Goal: Entertainment & Leisure: Consume media (video, audio)

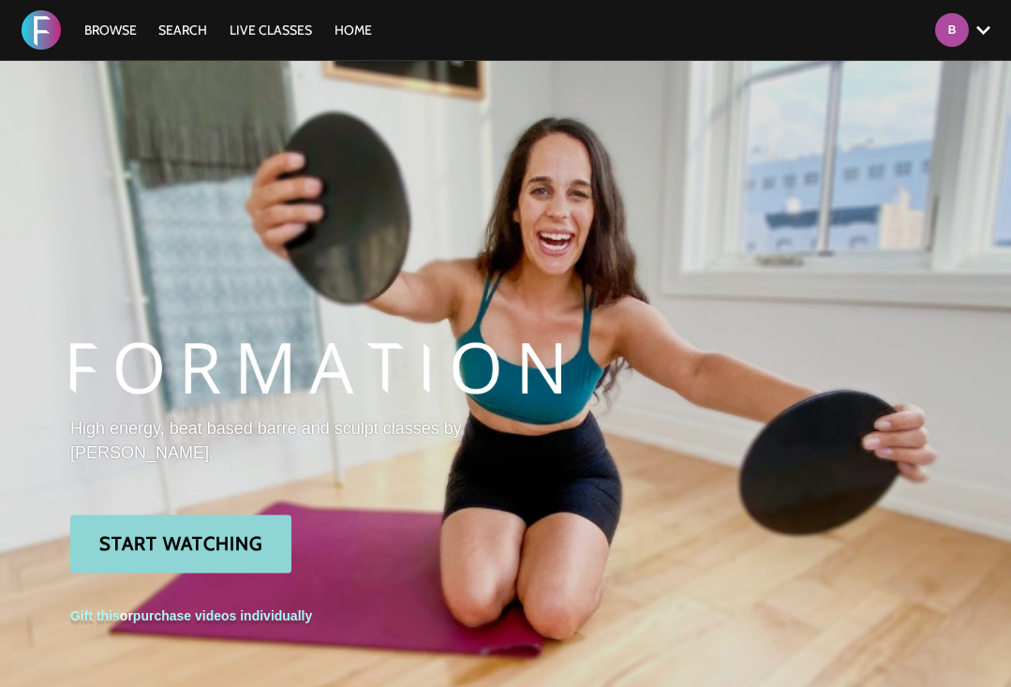
click at [261, 557] on link "Start Watching" at bounding box center [180, 544] width 221 height 58
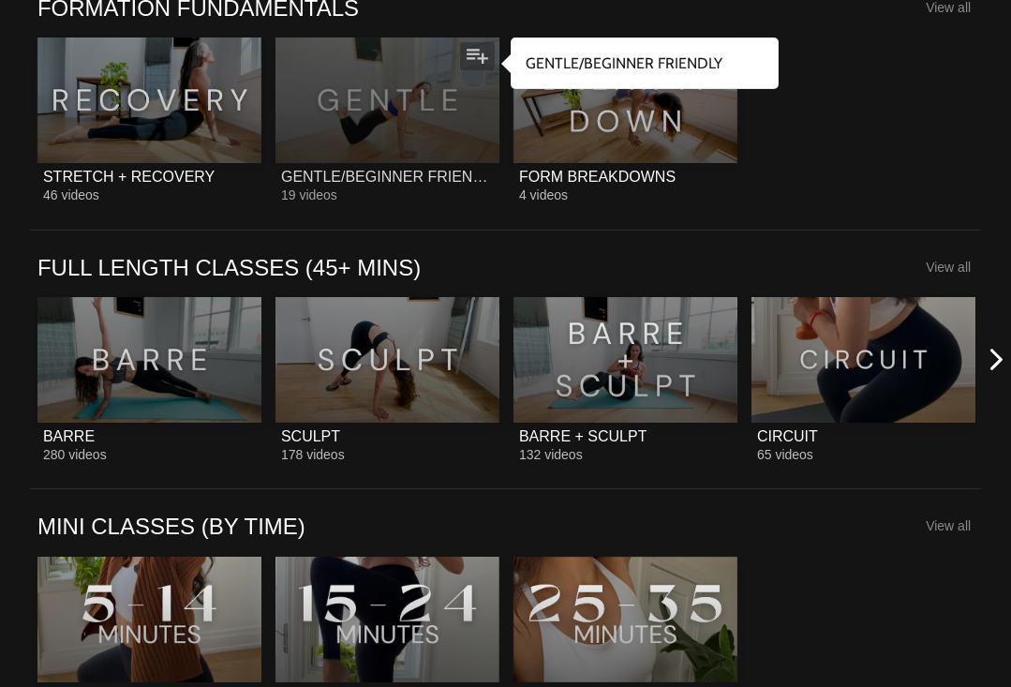
scroll to position [1519, 0]
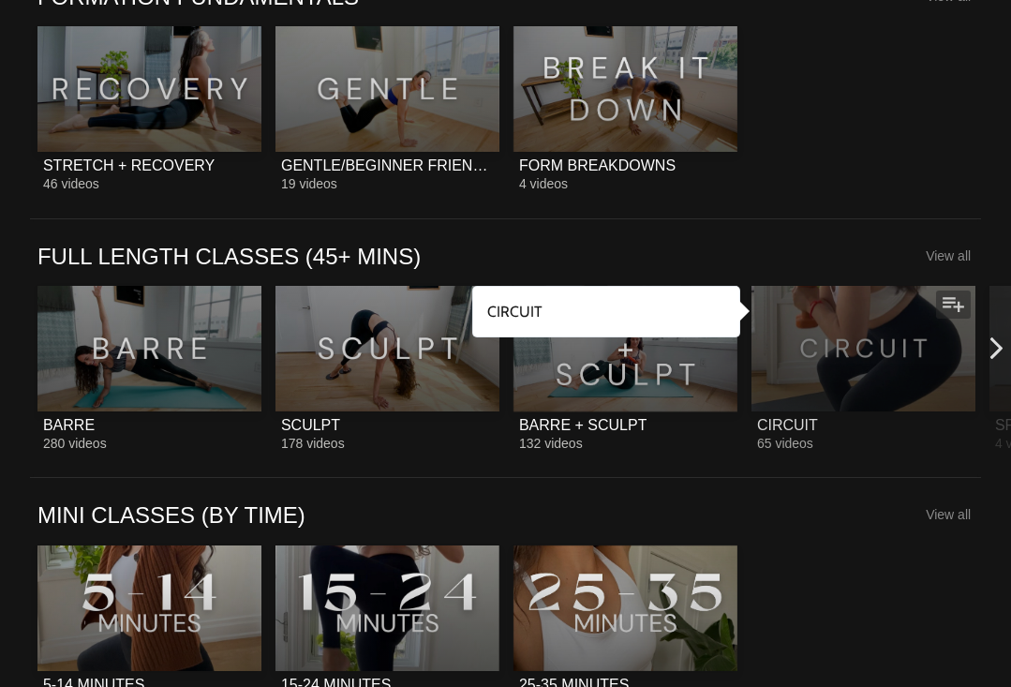
click at [861, 359] on div at bounding box center [864, 349] width 224 height 126
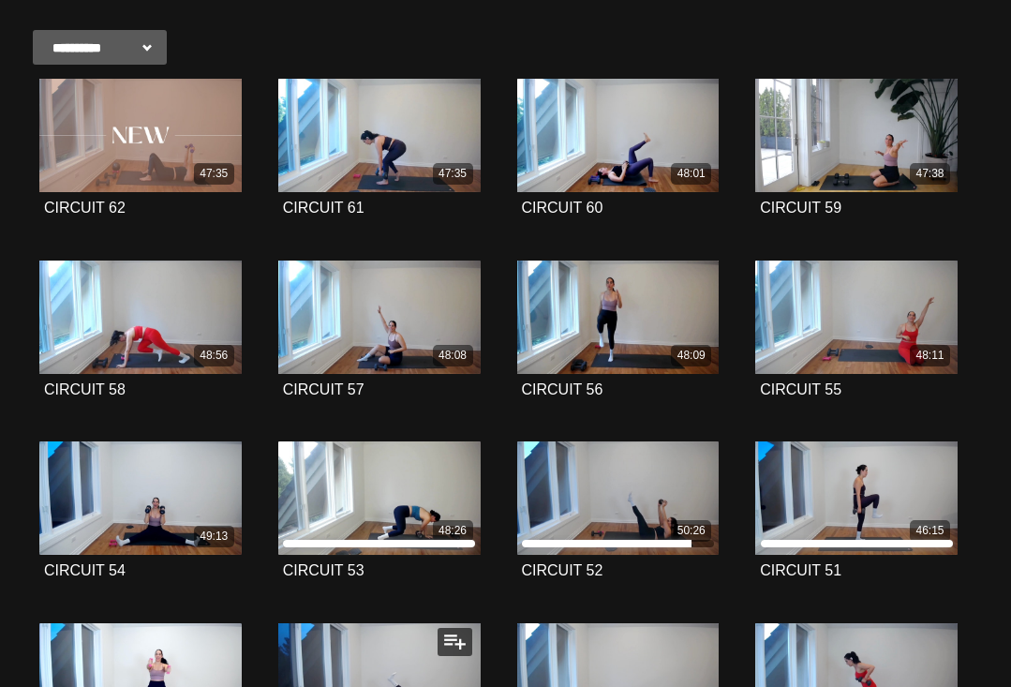
scroll to position [397, 0]
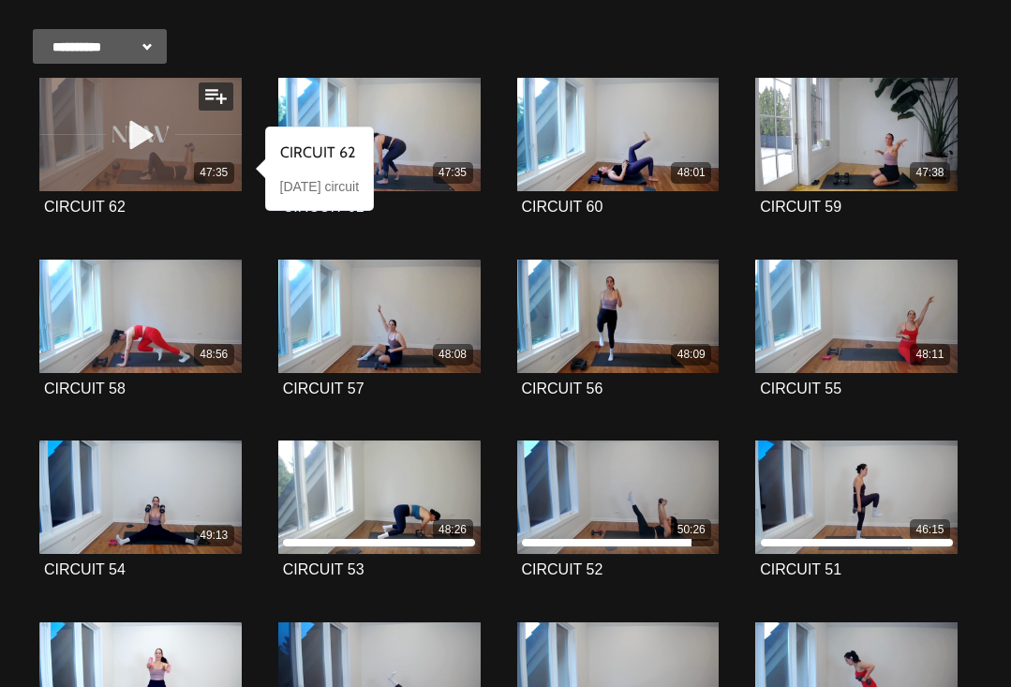
click at [157, 172] on div "47:35" at bounding box center [140, 173] width 202 height 22
